Goal: Information Seeking & Learning: Find contact information

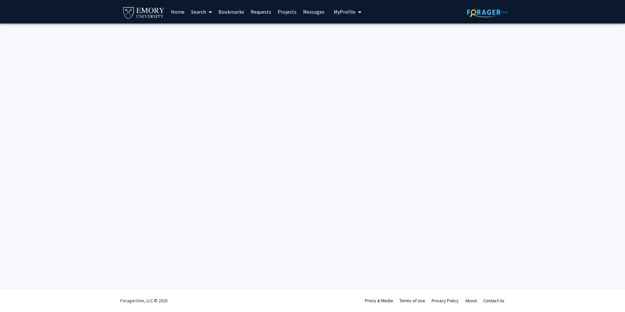
click at [199, 11] on link "Search" at bounding box center [201, 11] width 27 height 23
click at [222, 32] on span "Faculty/Staff" at bounding box center [212, 29] width 48 height 13
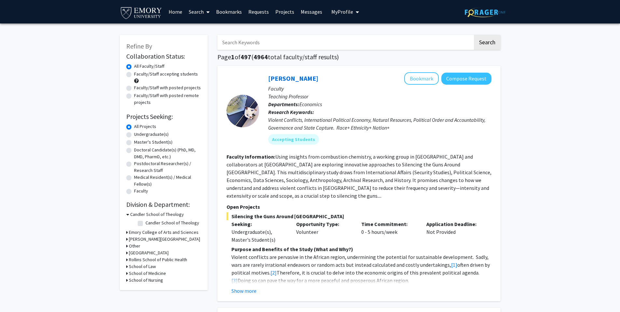
click at [146, 135] on label "Undergraduate(s)" at bounding box center [151, 134] width 34 height 7
click at [138, 135] on input "Undergraduate(s)" at bounding box center [136, 133] width 4 height 4
radio input "true"
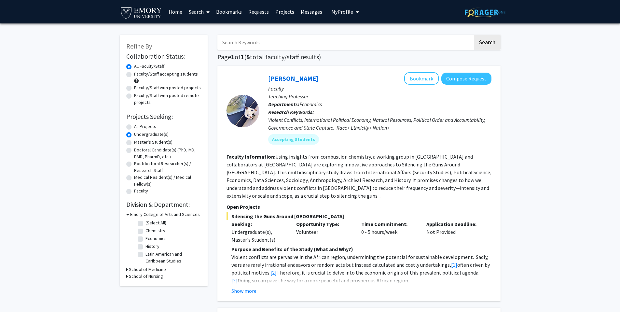
click at [134, 126] on label "All Projects" at bounding box center [145, 126] width 22 height 7
click at [134, 126] on input "All Projects" at bounding box center [136, 125] width 4 height 4
radio input "true"
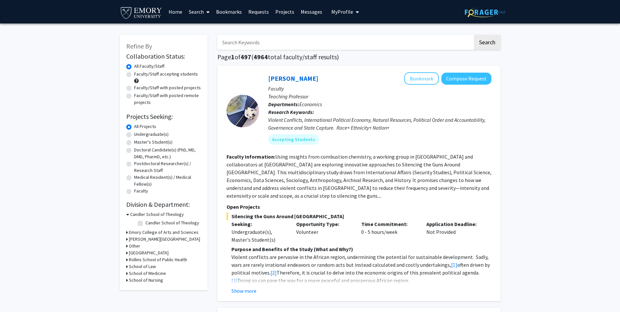
click at [151, 232] on h3 "Emory College of Arts and Sciences" at bounding box center [164, 232] width 70 height 7
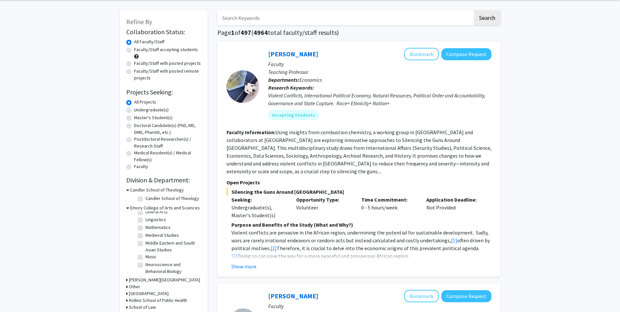
scroll to position [209, 0]
click at [145, 258] on label "Neuroscience and Behavioral Biology" at bounding box center [172, 261] width 54 height 14
click at [145, 258] on input "Neuroscience and Behavioral Biology" at bounding box center [147, 256] width 4 height 4
checkbox input "true"
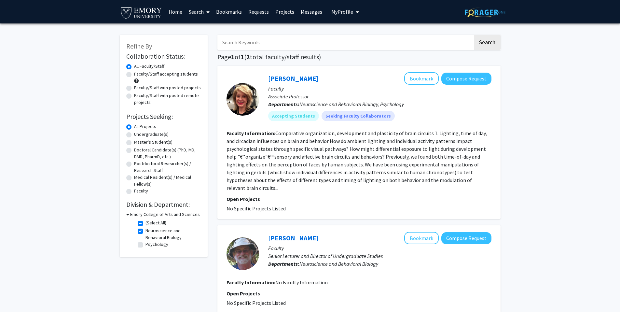
click at [143, 242] on fg-checkbox "Psychology Psychology" at bounding box center [169, 245] width 62 height 8
click at [145, 244] on label "Psychology" at bounding box center [156, 244] width 23 height 7
click at [145, 244] on input "Psychology" at bounding box center [147, 243] width 4 height 4
checkbox input "true"
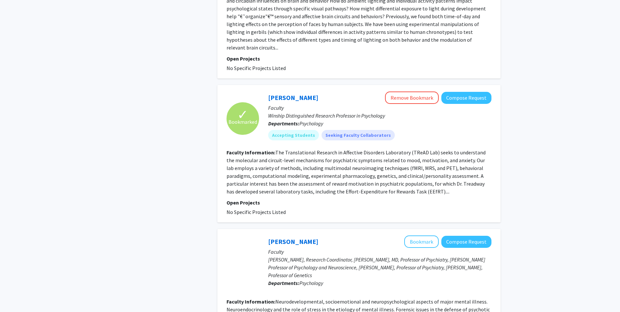
scroll to position [225, 0]
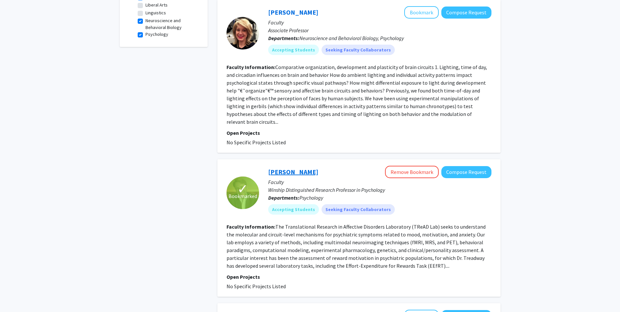
click at [293, 168] on link "[PERSON_NAME]" at bounding box center [293, 172] width 50 height 8
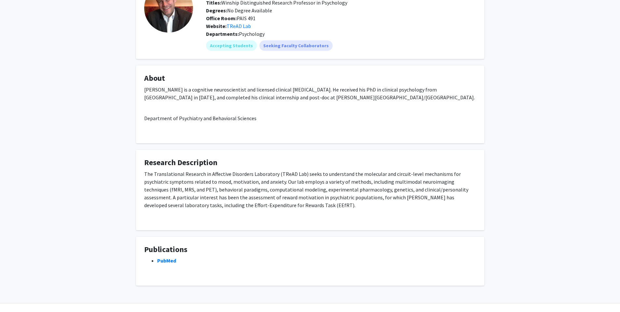
scroll to position [67, 0]
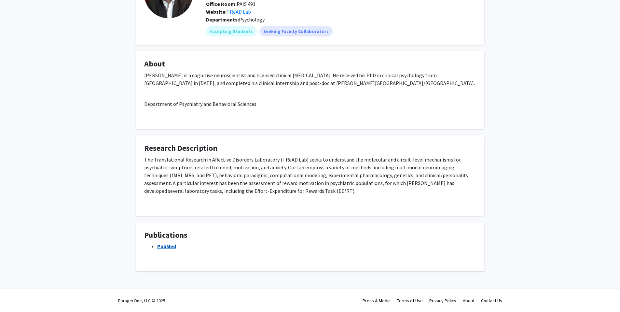
click at [160, 246] on link "PubMed" at bounding box center [166, 246] width 19 height 7
